Goal: Find specific page/section: Find specific page/section

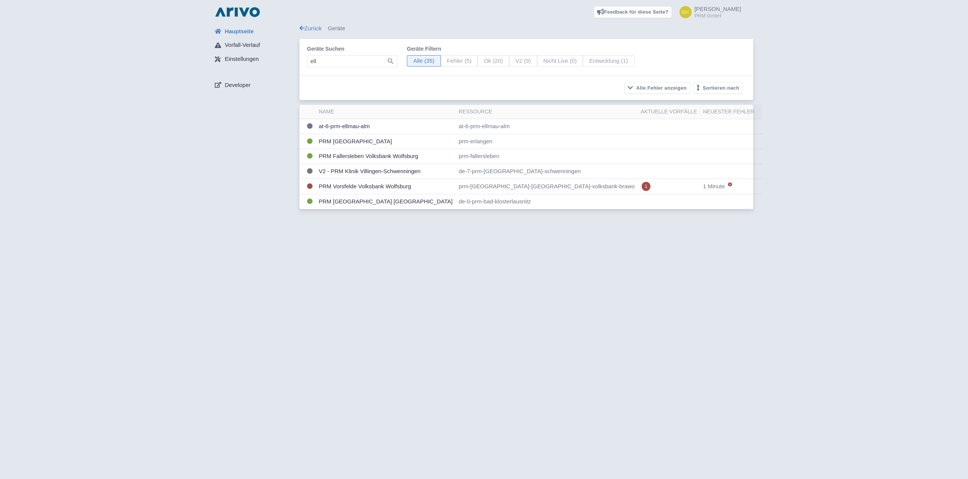
click at [336, 57] on input "ell" at bounding box center [352, 61] width 91 height 12
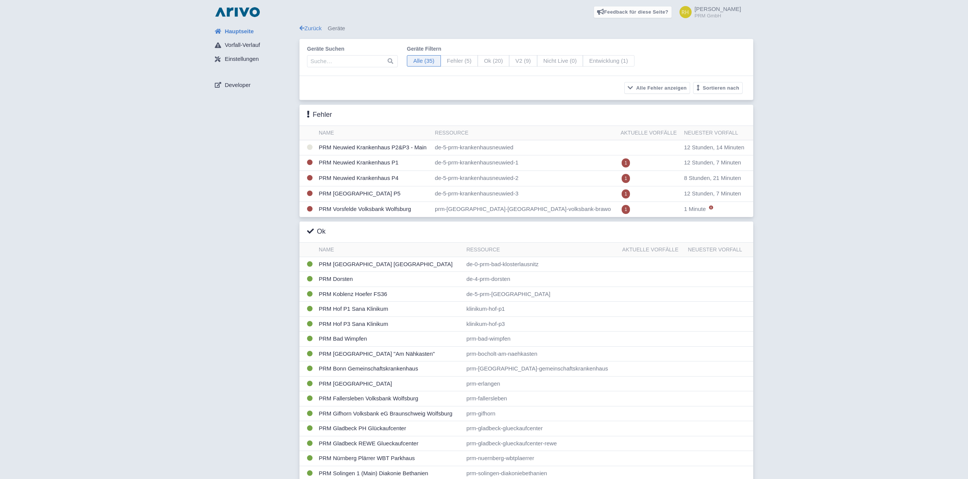
click at [194, 208] on div "Hauptseite Vorfall-Verlauf Einstellungen Developer Zurück Geräte Geräte suchen …" at bounding box center [484, 379] width 956 height 710
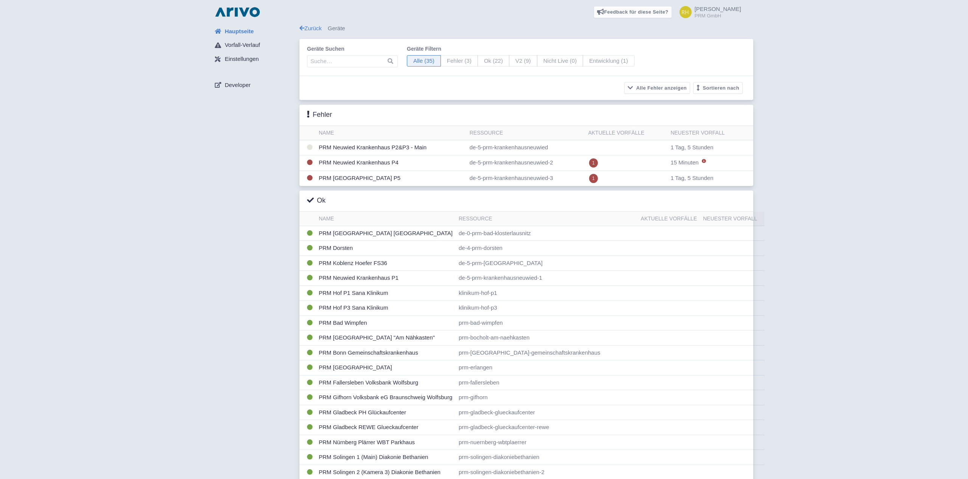
click at [197, 213] on div "Hauptseite Vorfall-Verlauf Einstellungen Developer Zurück Geräte Geräte suchen …" at bounding box center [484, 378] width 956 height 709
